Goal: Transaction & Acquisition: Book appointment/travel/reservation

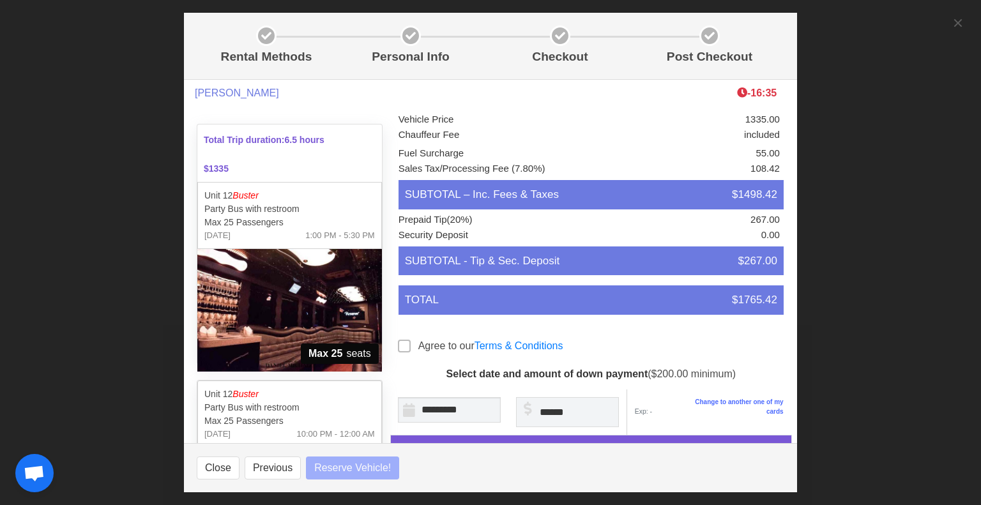
select select
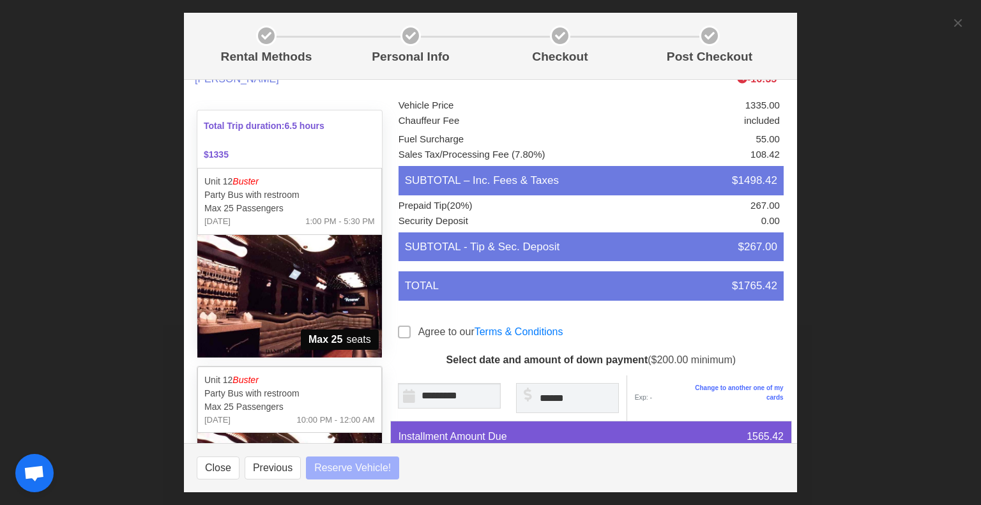
select select
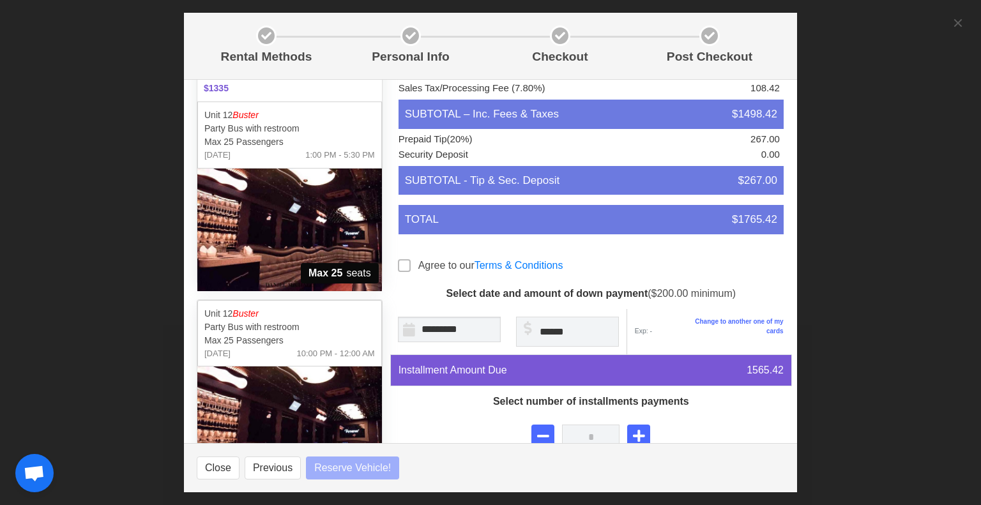
select select
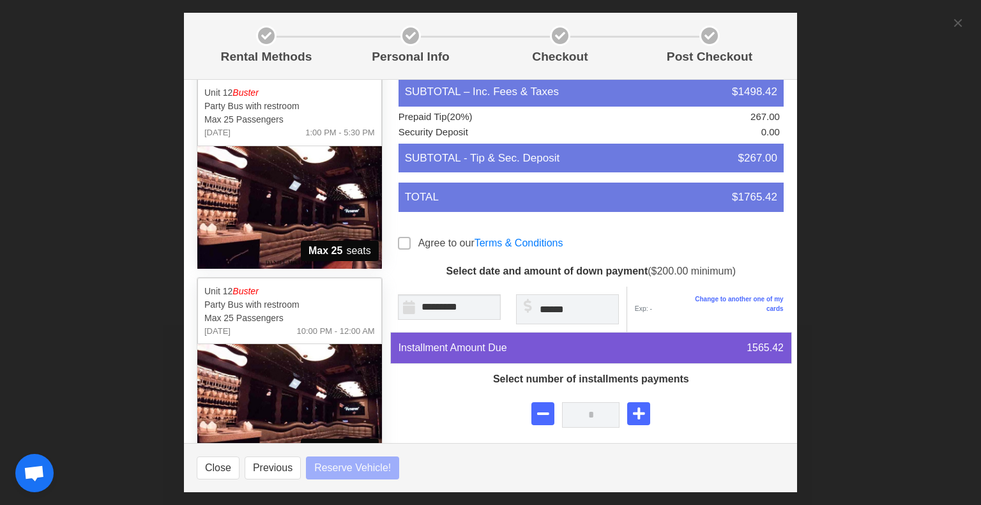
scroll to position [107, 0]
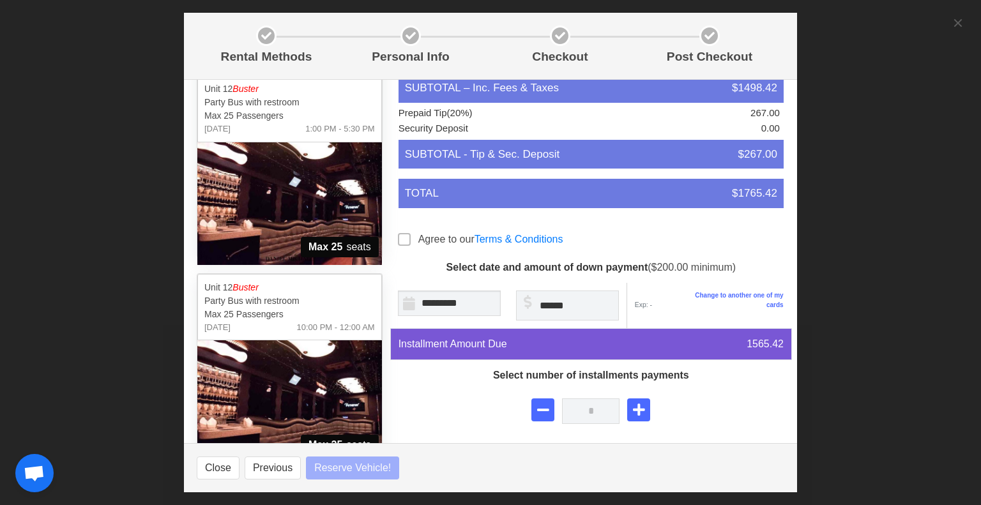
select select
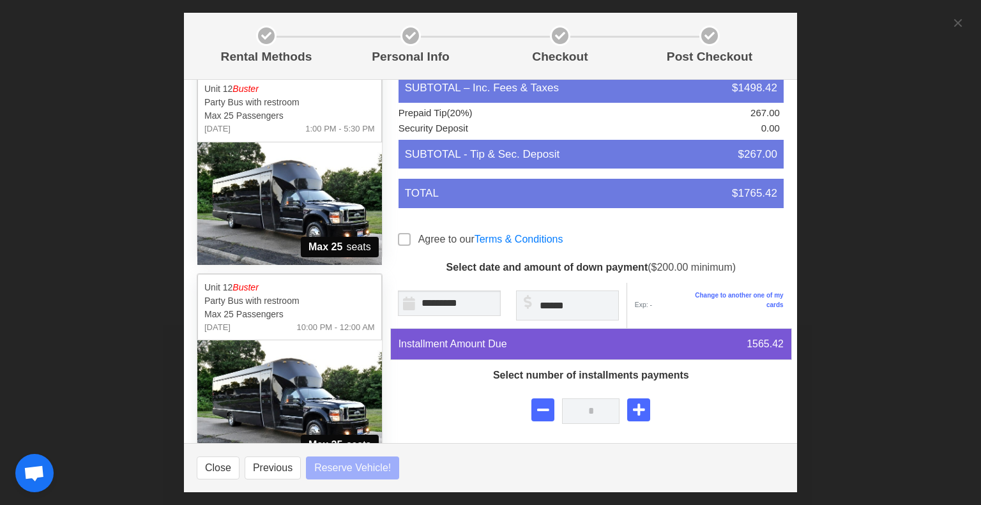
select select
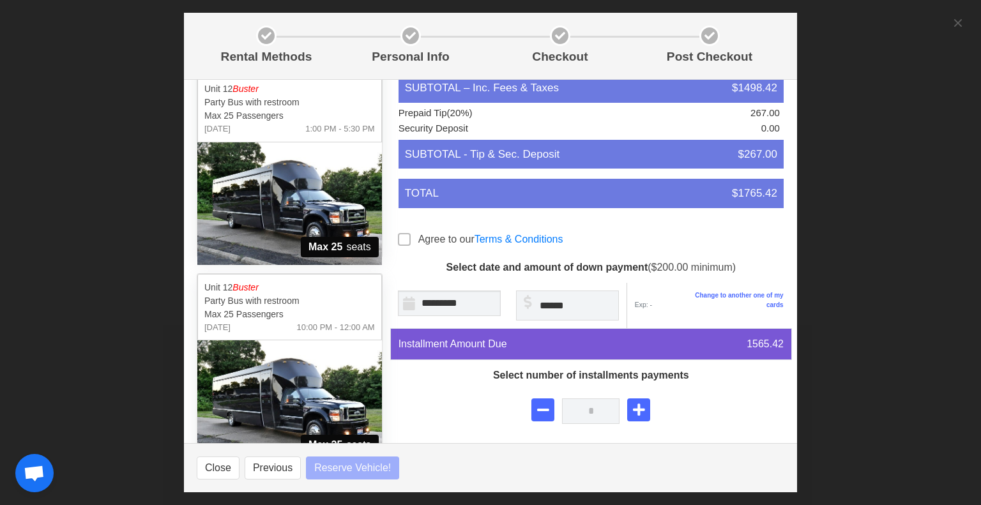
select select
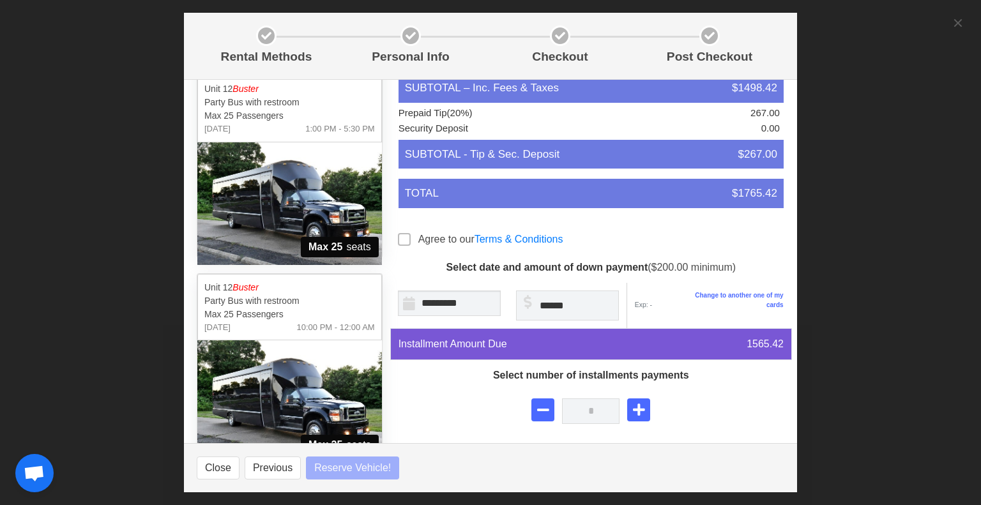
select select
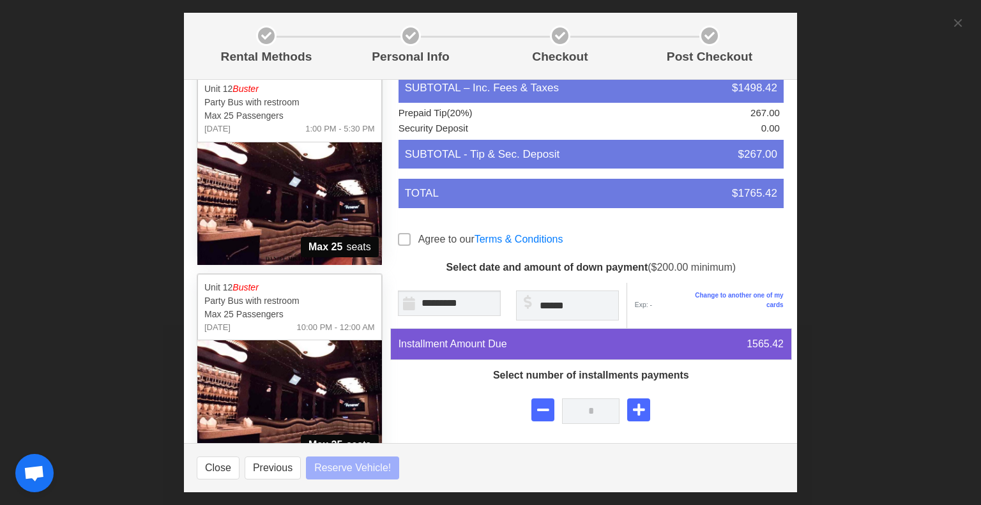
select select
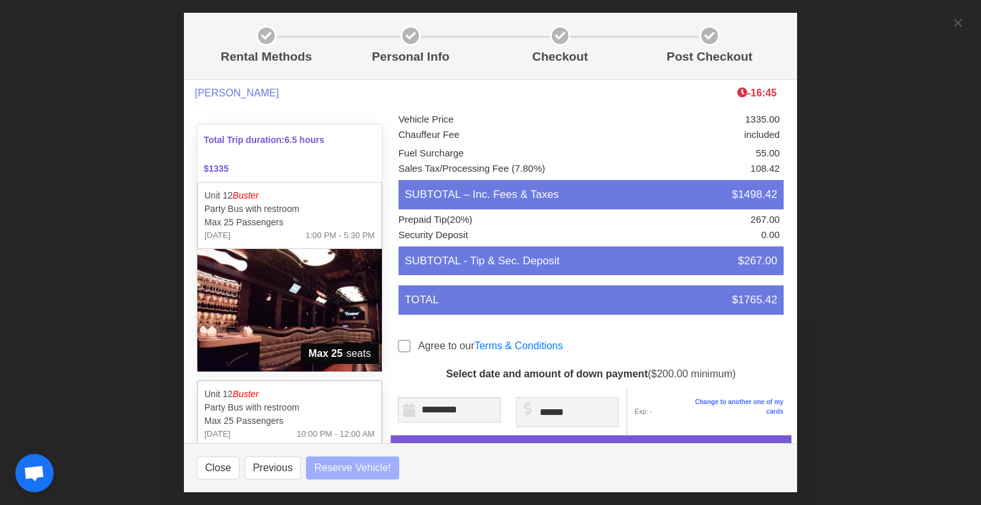
select select
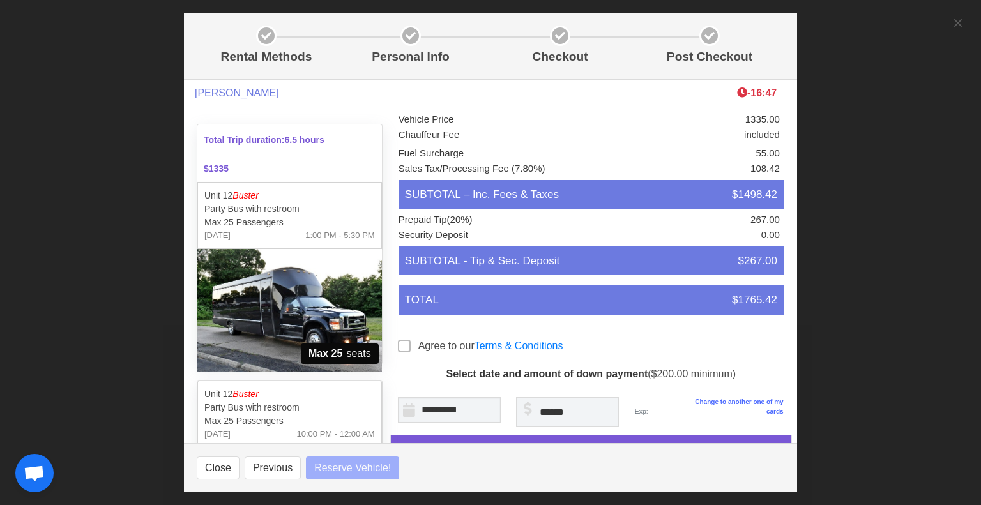
select select
